Goal: Check status

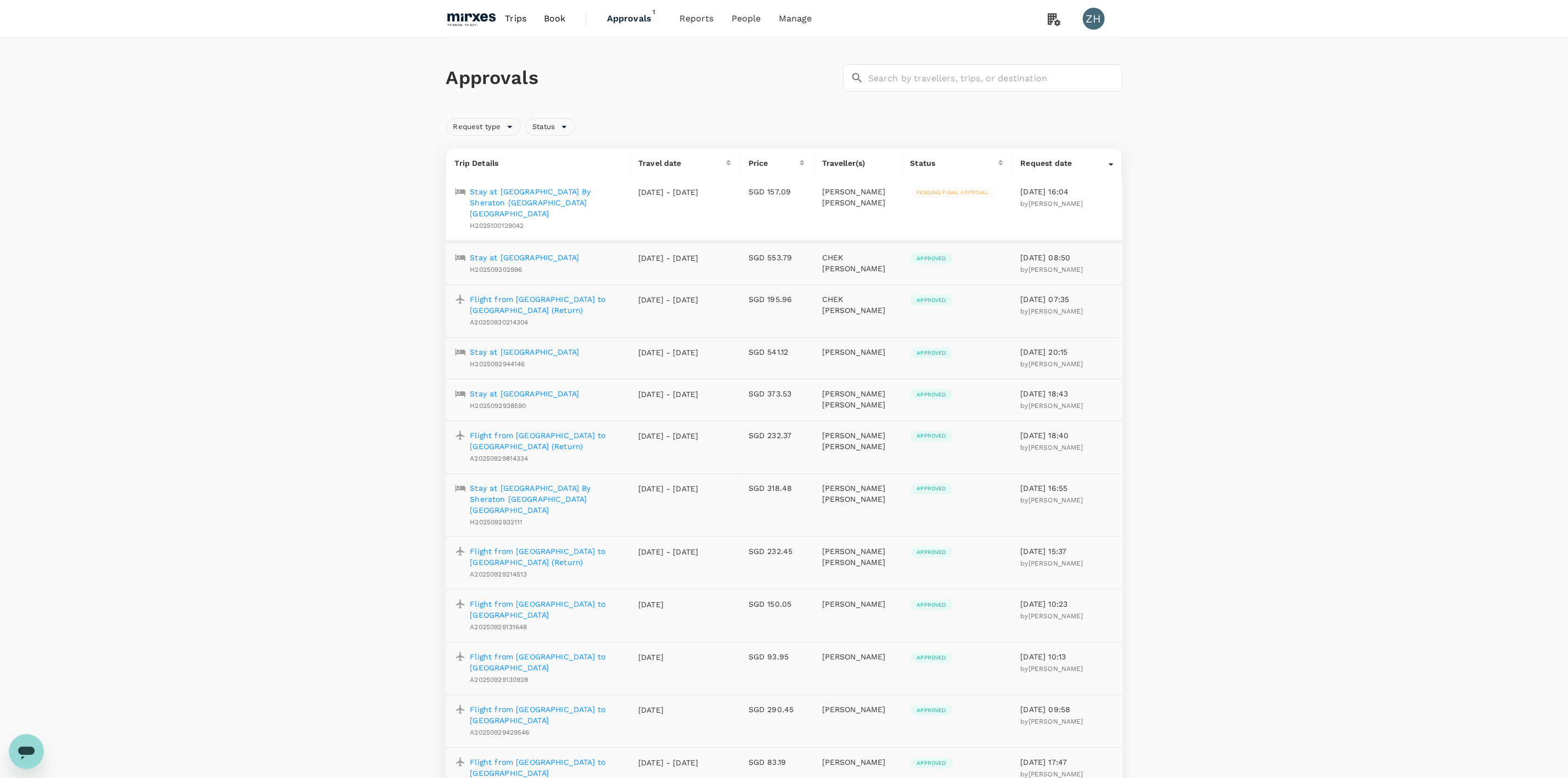
click at [644, 17] on span "Approvals" at bounding box center [634, 19] width 55 height 13
click at [578, 198] on p "Stay at [GEOGRAPHIC_DATA] By Sheraton [GEOGRAPHIC_DATA] [GEOGRAPHIC_DATA]" at bounding box center [545, 202] width 151 height 33
